Goal: Check status: Check status

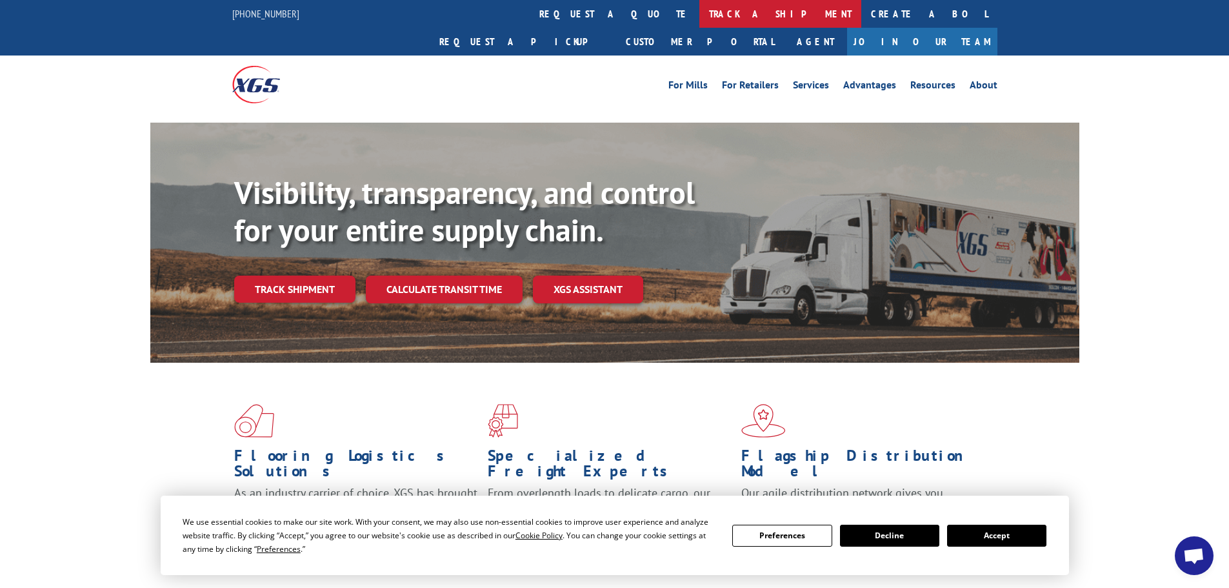
click at [699, 23] on link "track a shipment" at bounding box center [780, 14] width 162 height 28
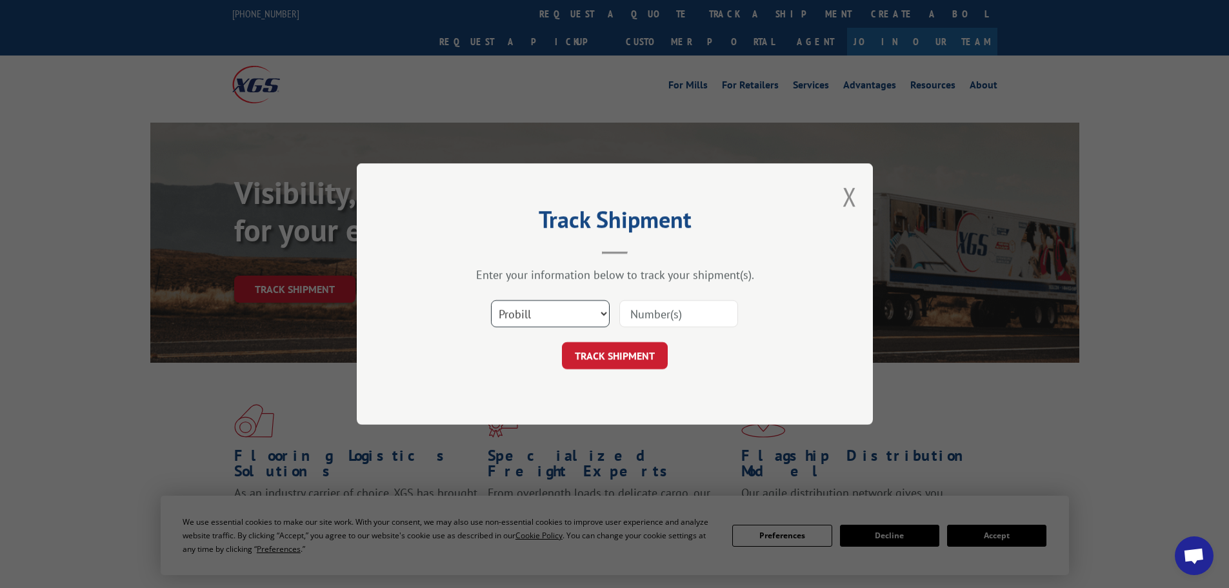
click at [593, 323] on select "Select category... Probill BOL PO" at bounding box center [550, 313] width 119 height 27
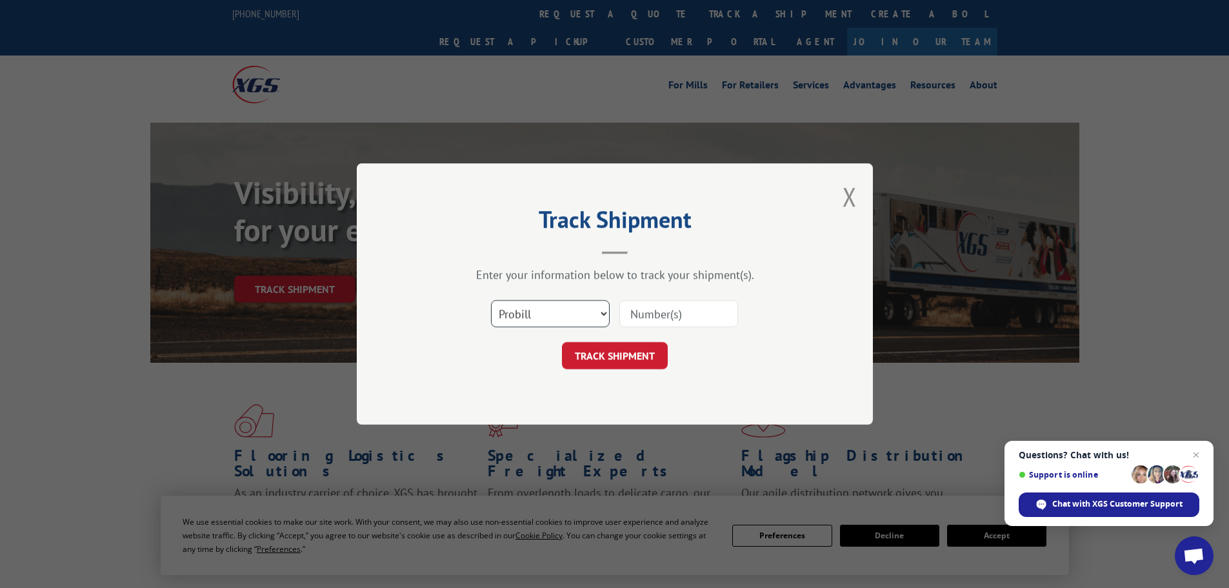
select select "bol"
click at [491, 300] on select "Select category... Probill BOL PO" at bounding box center [550, 313] width 119 height 27
click at [653, 311] on input at bounding box center [678, 313] width 119 height 27
paste input "7063891"
type input "7063891"
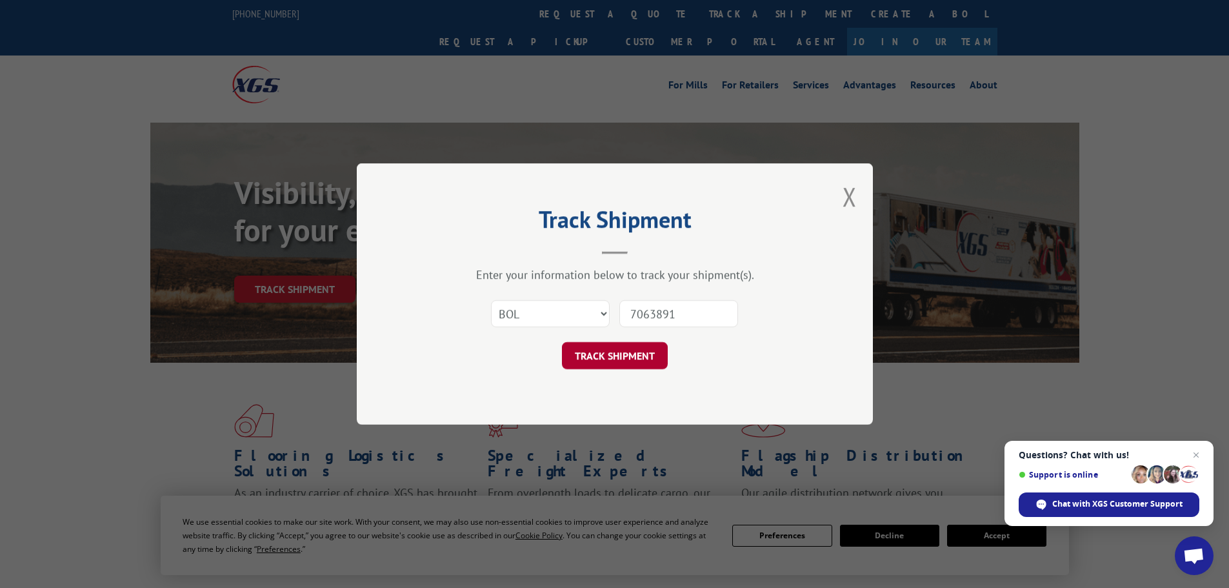
click at [630, 346] on button "TRACK SHIPMENT" at bounding box center [615, 355] width 106 height 27
